Goal: Find specific page/section: Find specific page/section

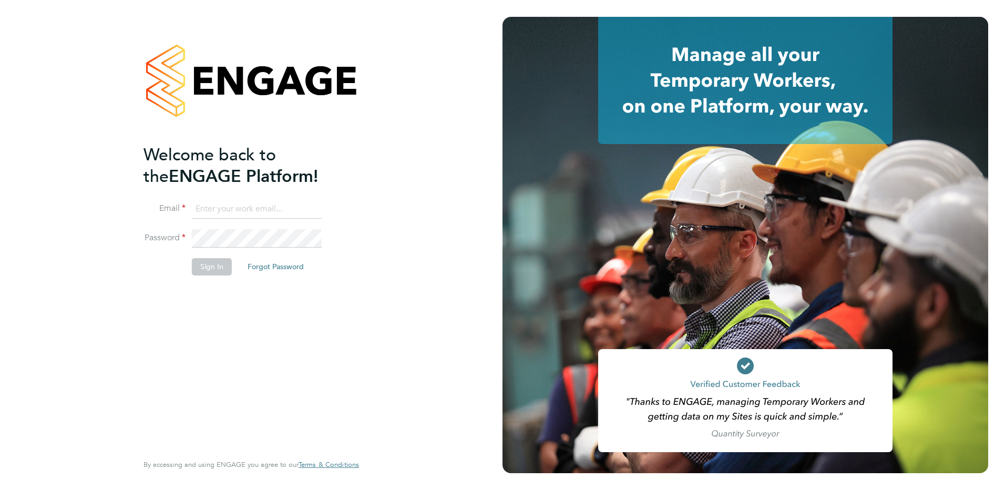
type input "[PERSON_NAME][EMAIL_ADDRESS][PERSON_NAME][DOMAIN_NAME]"
click at [218, 262] on button "Sign In" at bounding box center [212, 266] width 40 height 17
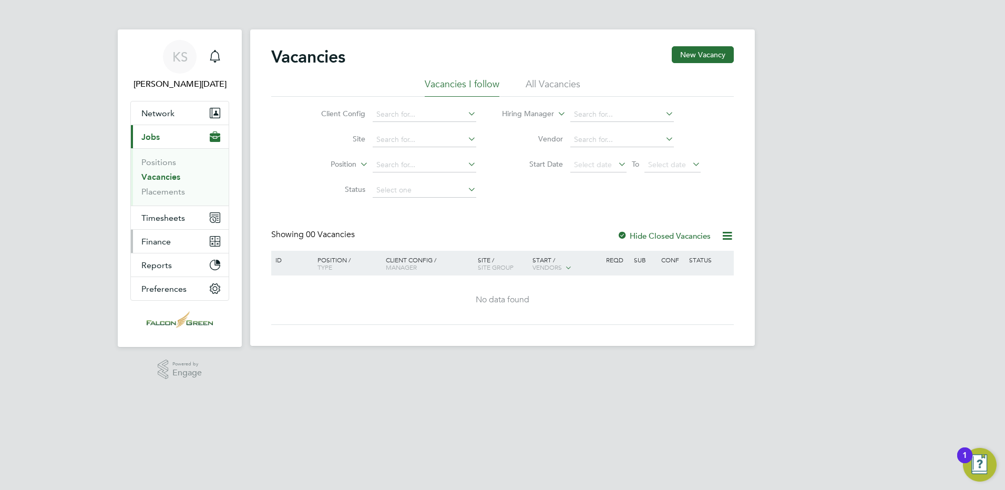
click at [159, 241] on span "Finance" at bounding box center [155, 242] width 29 height 10
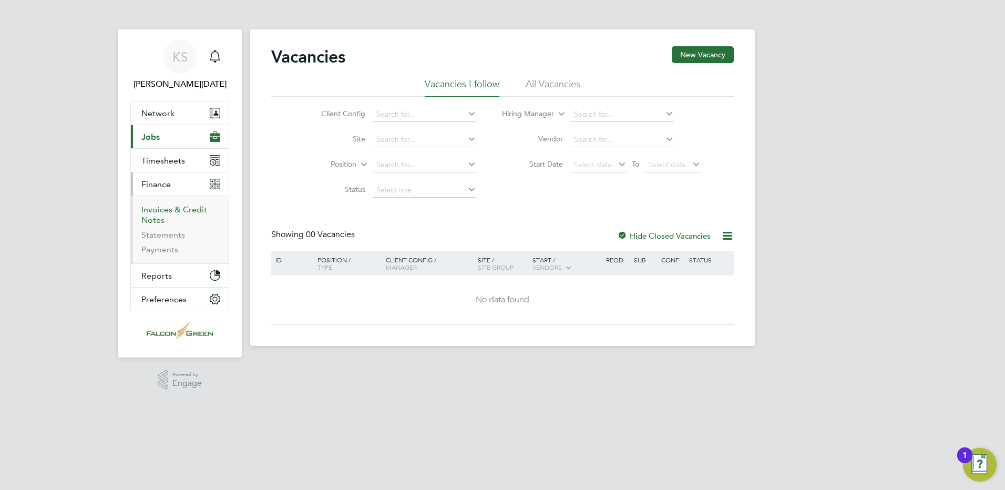
click at [159, 210] on link "Invoices & Credit Notes" at bounding box center [174, 215] width 66 height 21
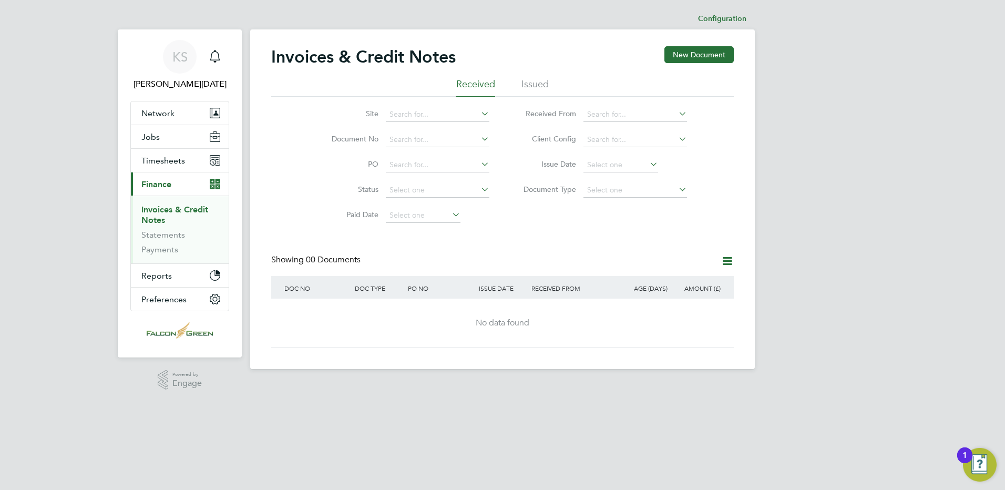
click at [541, 87] on li "Issued" at bounding box center [535, 87] width 27 height 19
